Goal: Task Accomplishment & Management: Use online tool/utility

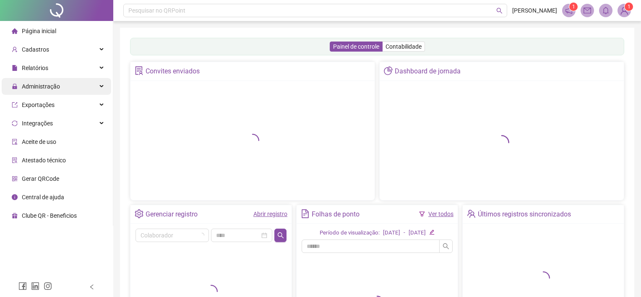
click at [60, 84] on div "Administração" at bounding box center [57, 86] width 110 height 17
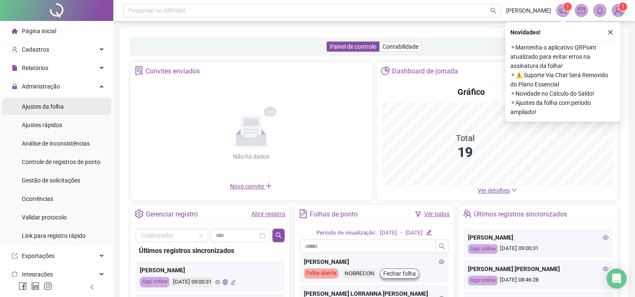
click at [44, 112] on div "Ajustes da folha" at bounding box center [43, 106] width 42 height 17
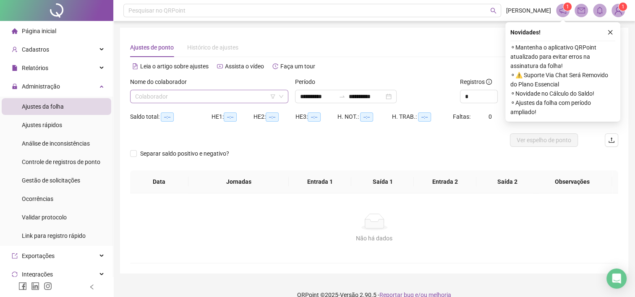
type input "**********"
click at [208, 91] on input "search" at bounding box center [205, 96] width 141 height 13
click at [628, 10] on header "Pesquisar no QRPoint [PERSON_NAME] 1 1" at bounding box center [374, 10] width 522 height 21
click at [622, 10] on span "1" at bounding box center [623, 7] width 3 height 8
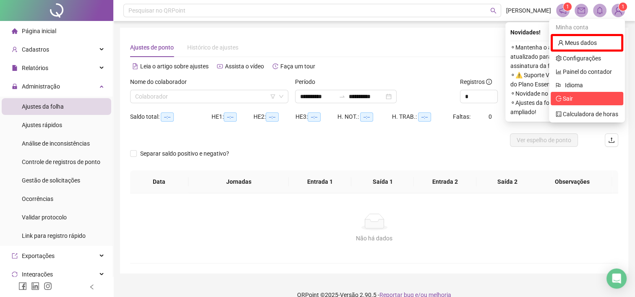
click at [564, 99] on span "Sair" at bounding box center [568, 98] width 10 height 7
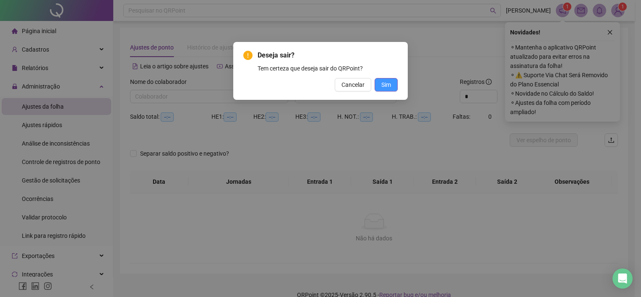
click at [393, 81] on button "Sim" at bounding box center [386, 84] width 23 height 13
